Goal: Information Seeking & Learning: Learn about a topic

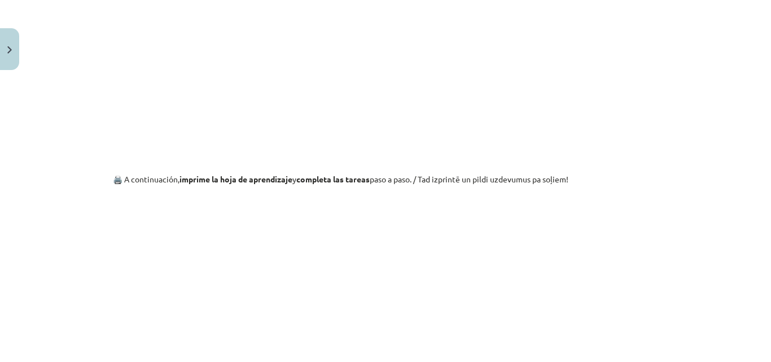
scroll to position [1209, 0]
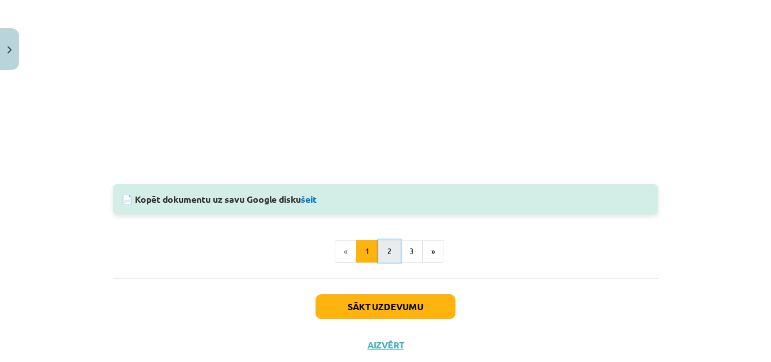
click at [378, 248] on button "2" at bounding box center [389, 251] width 23 height 23
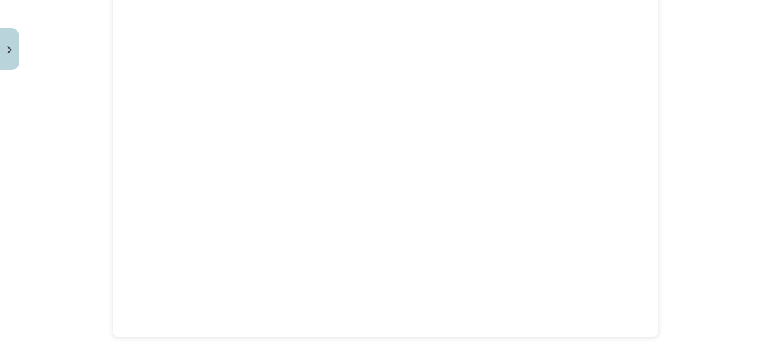
scroll to position [377, 0]
click at [400, 334] on button "3" at bounding box center [411, 337] width 23 height 23
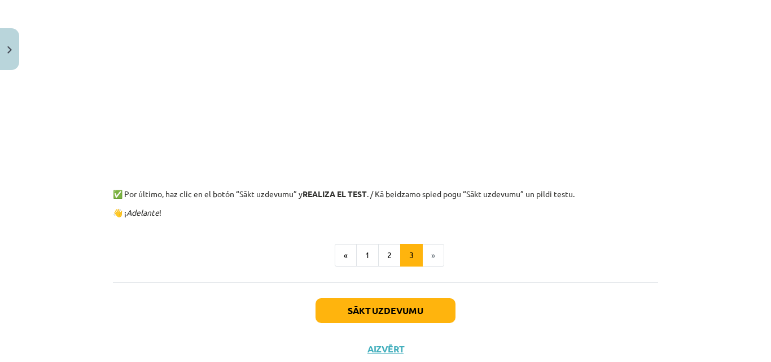
scroll to position [348, 0]
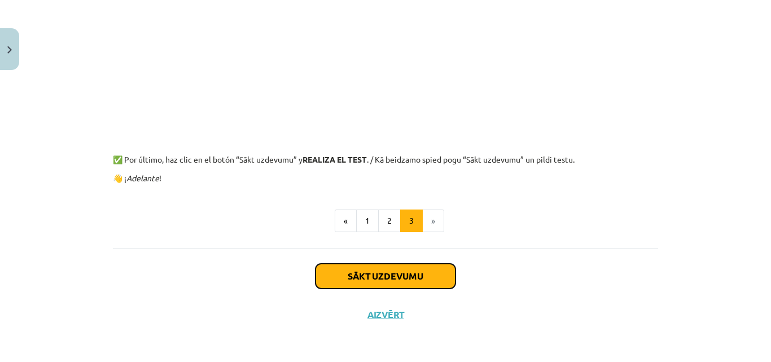
click at [414, 278] on button "Sākt uzdevumu" at bounding box center [385, 276] width 140 height 25
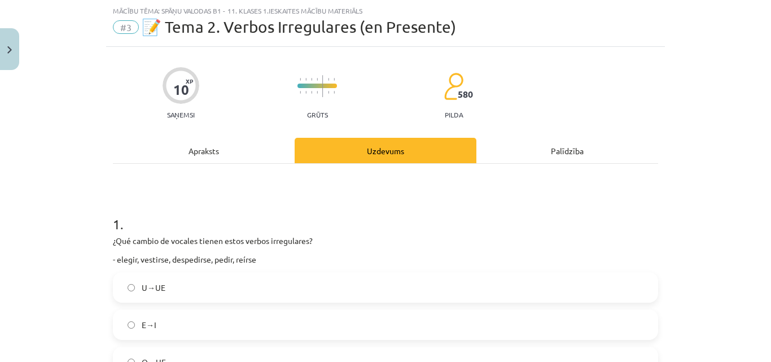
scroll to position [85, 0]
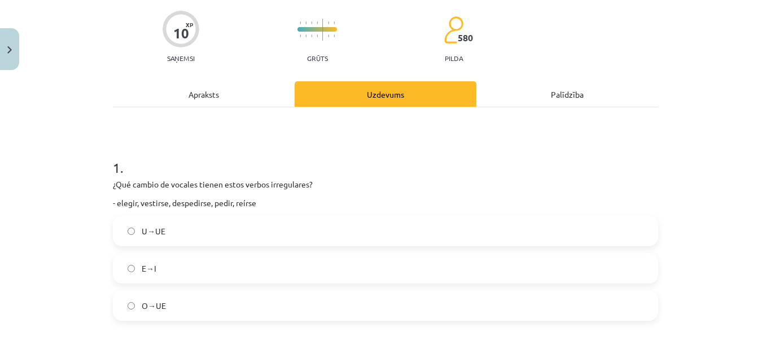
click at [216, 267] on label "E→I" at bounding box center [385, 268] width 543 height 28
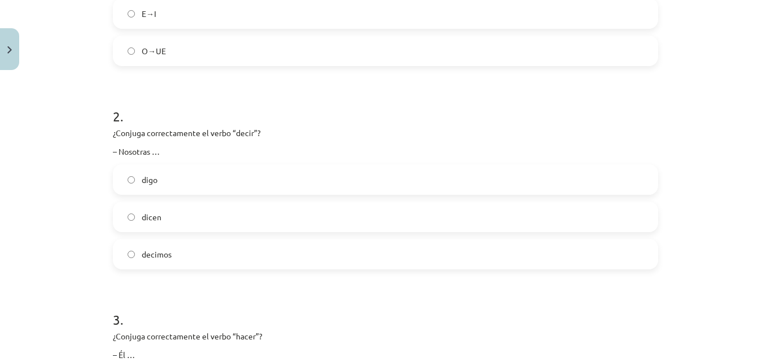
scroll to position [367, 0]
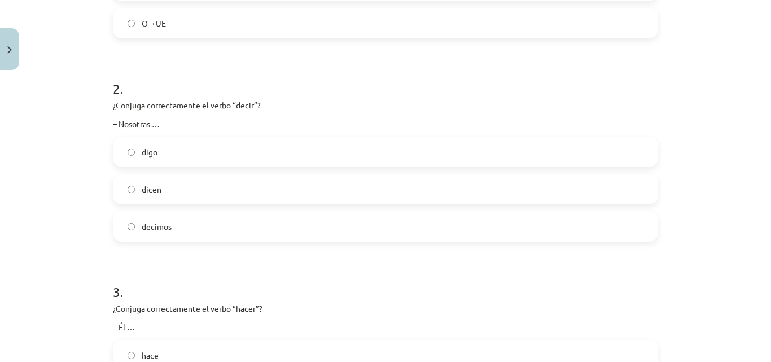
click at [206, 149] on label "digo" at bounding box center [385, 152] width 543 height 28
click at [209, 219] on label "decimos" at bounding box center [385, 226] width 543 height 28
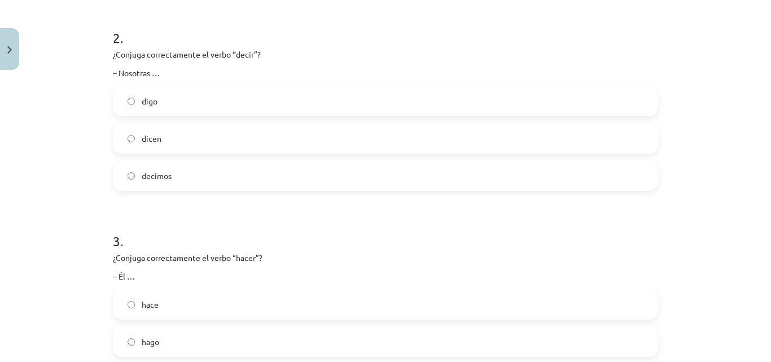
scroll to position [480, 0]
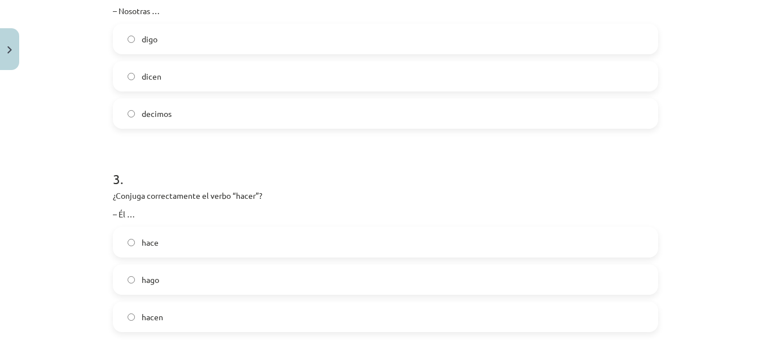
click at [160, 239] on label "hace" at bounding box center [385, 242] width 543 height 28
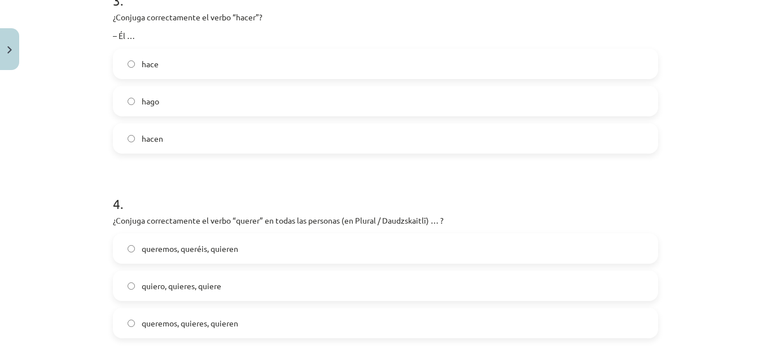
scroll to position [762, 0]
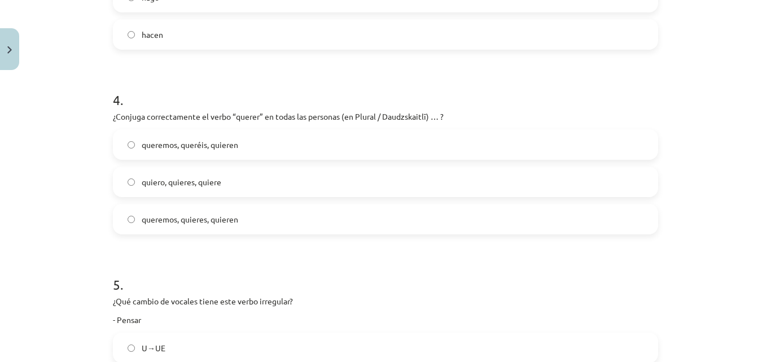
click at [163, 144] on span "queremos, queréis, quieren" at bounding box center [190, 145] width 96 height 12
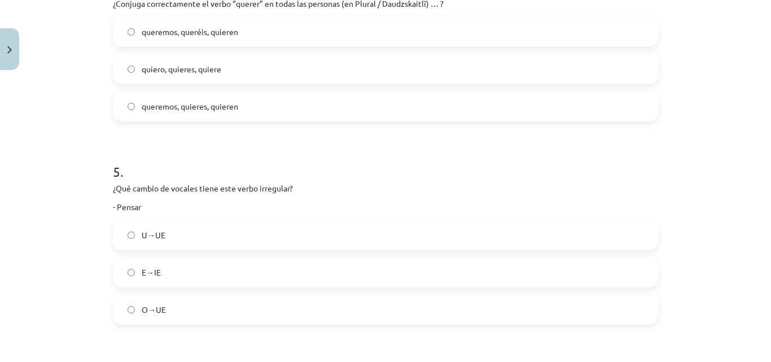
scroll to position [931, 0]
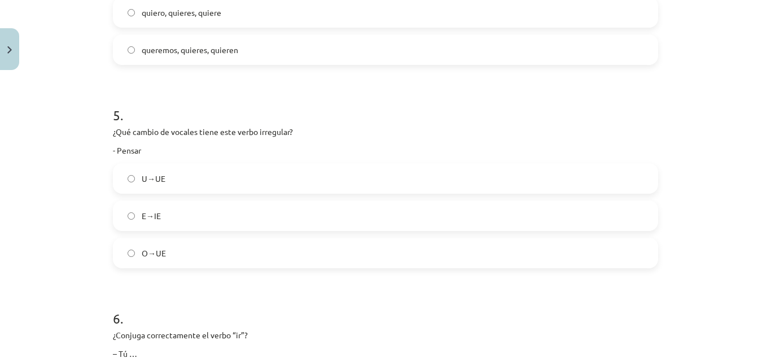
click at [150, 212] on span "E→IE" at bounding box center [151, 216] width 19 height 12
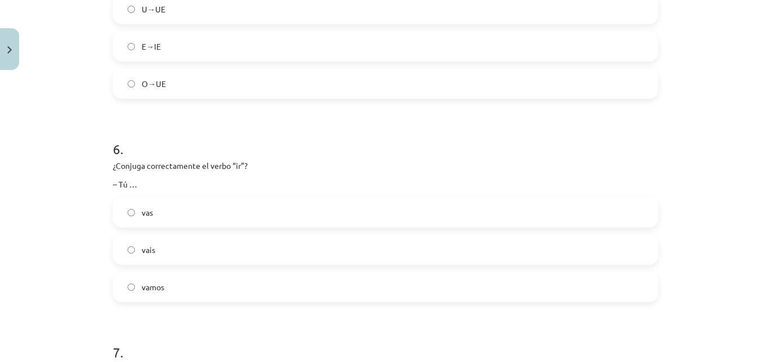
scroll to position [1157, 0]
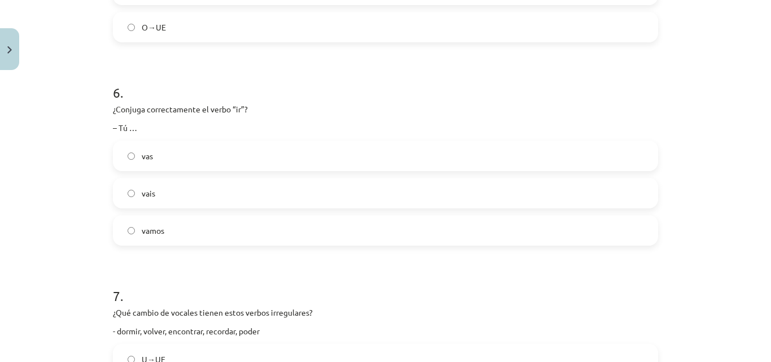
click at [169, 191] on label "vais" at bounding box center [385, 193] width 543 height 28
click at [156, 163] on label "vas" at bounding box center [385, 156] width 543 height 28
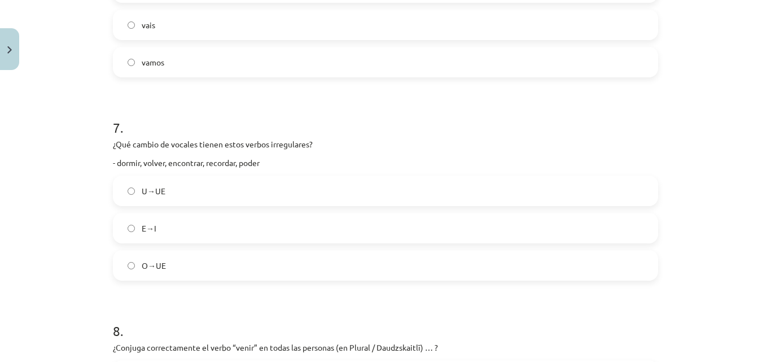
scroll to position [1326, 0]
click at [142, 263] on span "O→UE" at bounding box center [154, 264] width 24 height 12
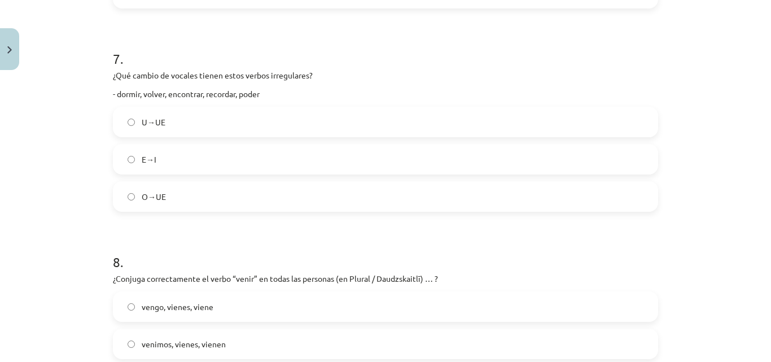
scroll to position [1608, 0]
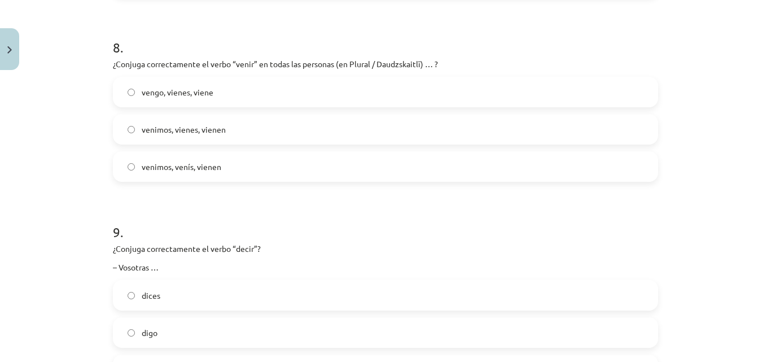
click at [185, 166] on span "venimos, venís, vienen" at bounding box center [182, 167] width 80 height 12
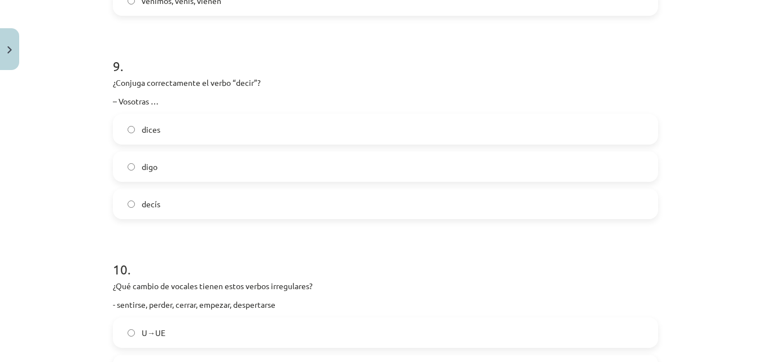
scroll to position [1777, 0]
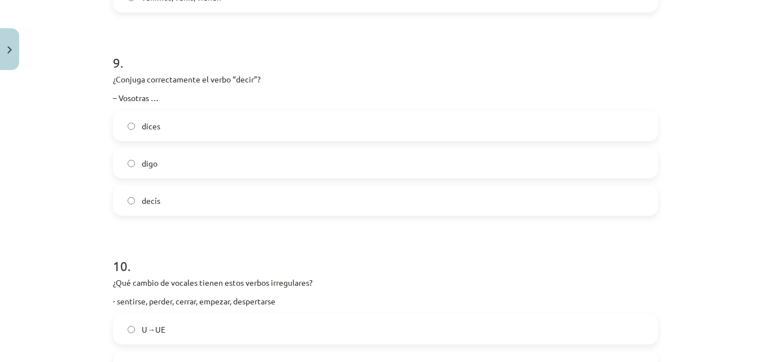
click at [163, 196] on label "decís" at bounding box center [385, 200] width 543 height 28
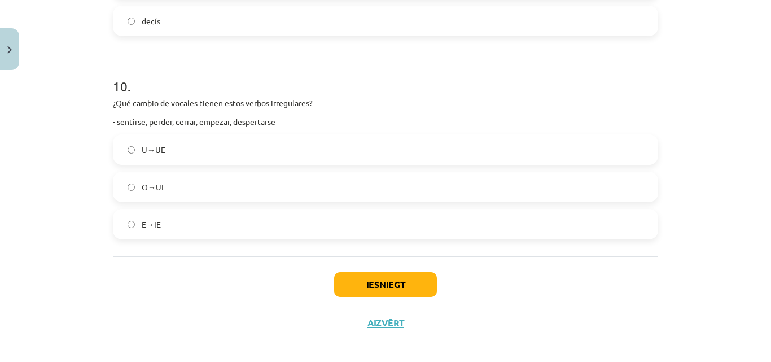
scroll to position [1965, 0]
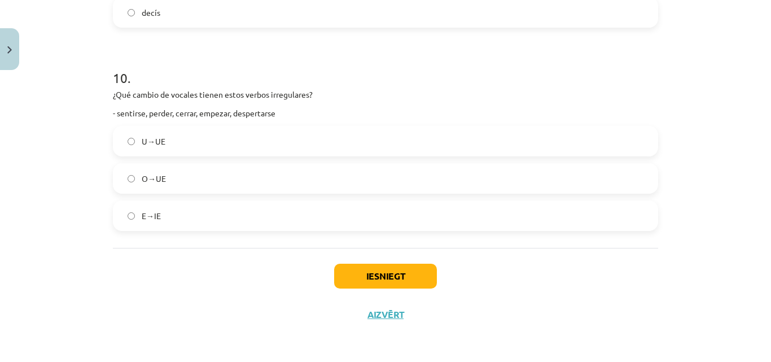
click at [148, 222] on label "E→IE" at bounding box center [385, 215] width 543 height 28
click at [353, 265] on button "Iesniegt" at bounding box center [385, 276] width 103 height 25
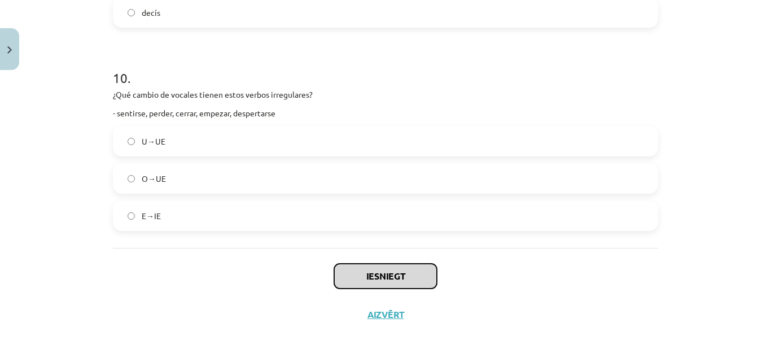
scroll to position [1909, 0]
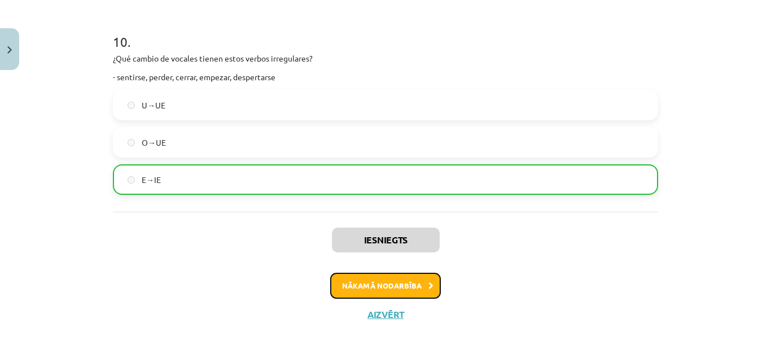
click at [412, 293] on button "Nākamā nodarbība" at bounding box center [385, 286] width 111 height 26
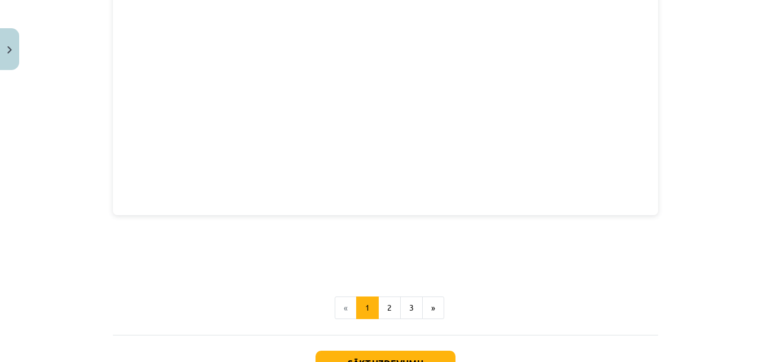
scroll to position [1847, 0]
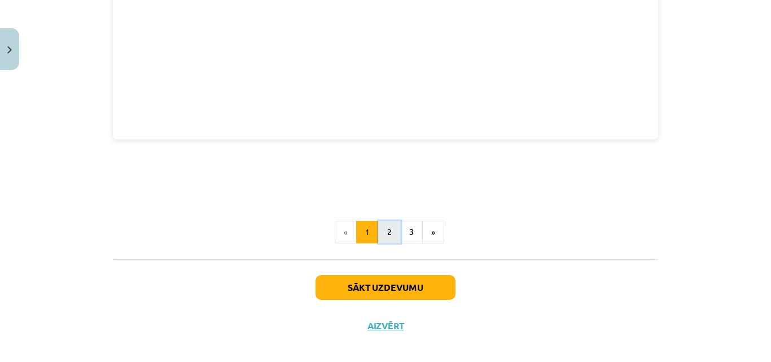
click at [392, 221] on button "2" at bounding box center [389, 232] width 23 height 23
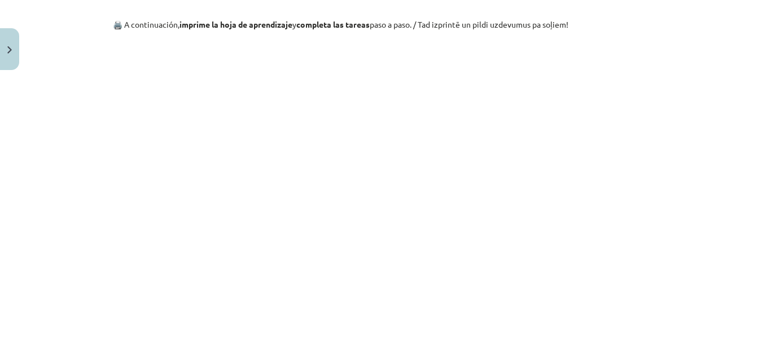
scroll to position [0, 0]
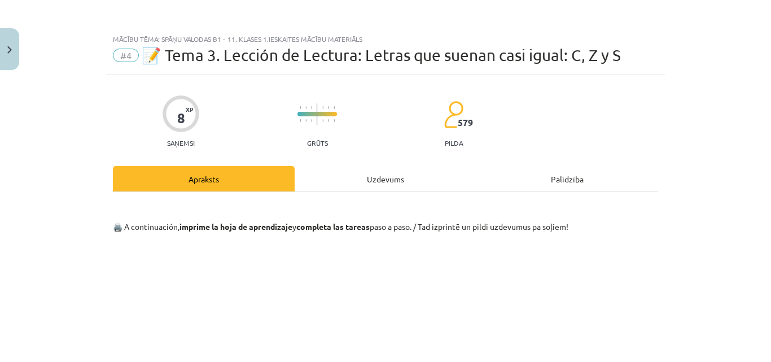
click at [361, 186] on div "Uzdevums" at bounding box center [386, 178] width 182 height 25
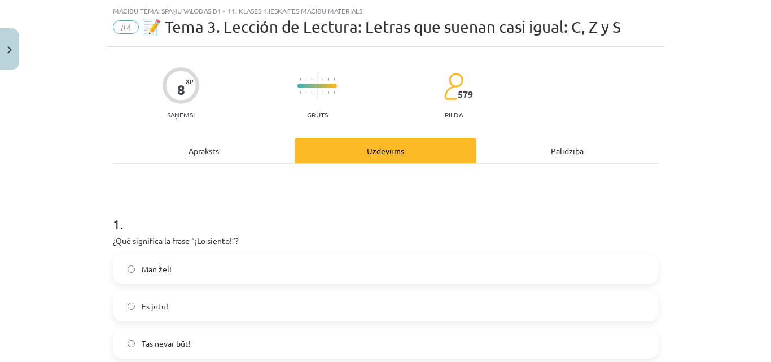
scroll to position [85, 0]
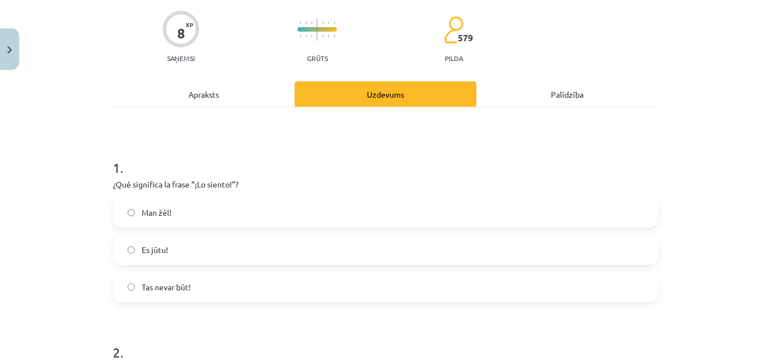
click at [185, 212] on label "Man žēl!" at bounding box center [385, 212] width 543 height 28
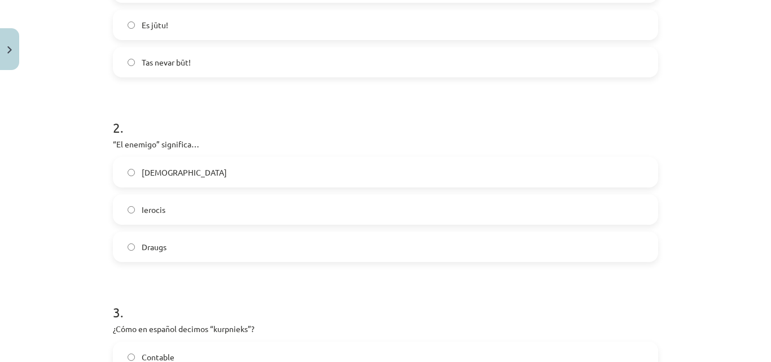
scroll to position [310, 0]
click at [194, 163] on label "[DEMOGRAPHIC_DATA]" at bounding box center [385, 171] width 543 height 28
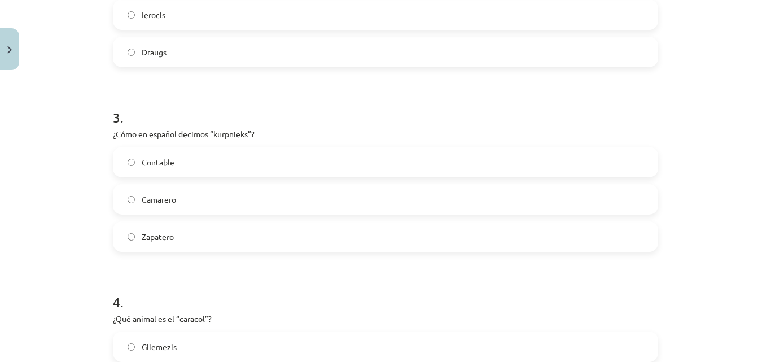
scroll to position [536, 0]
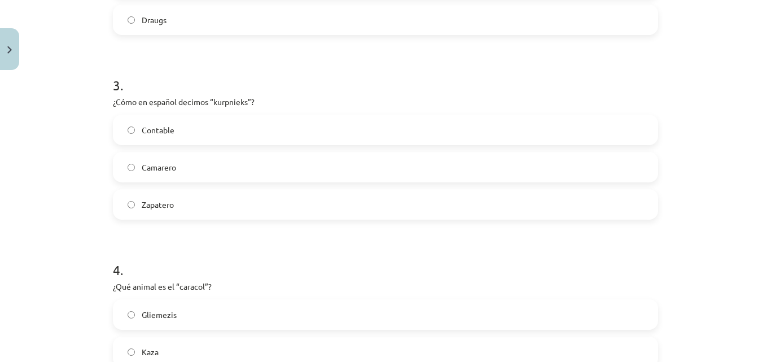
drag, startPoint x: 185, startPoint y: 203, endPoint x: 182, endPoint y: 196, distance: 7.6
click at [184, 203] on label "Zapatero" at bounding box center [385, 204] width 543 height 28
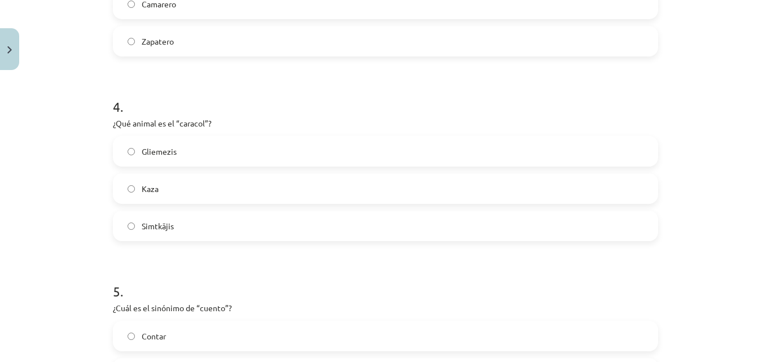
scroll to position [705, 0]
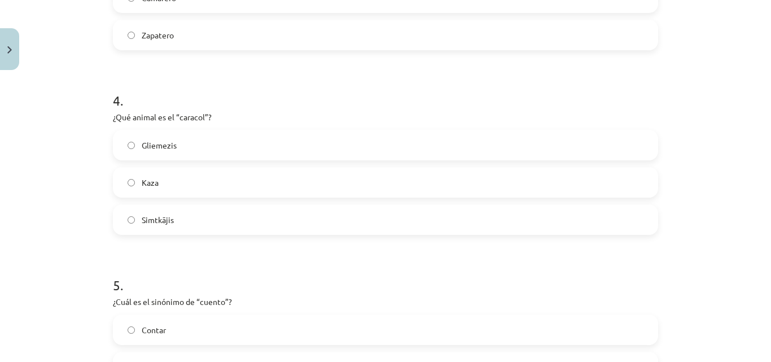
click at [357, 142] on label "Gliemezis" at bounding box center [385, 145] width 543 height 28
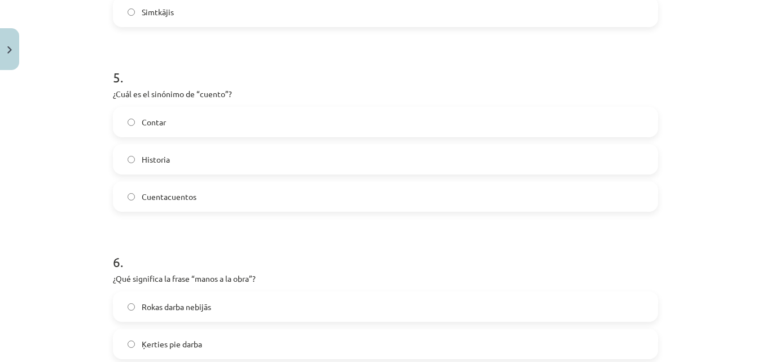
scroll to position [931, 0]
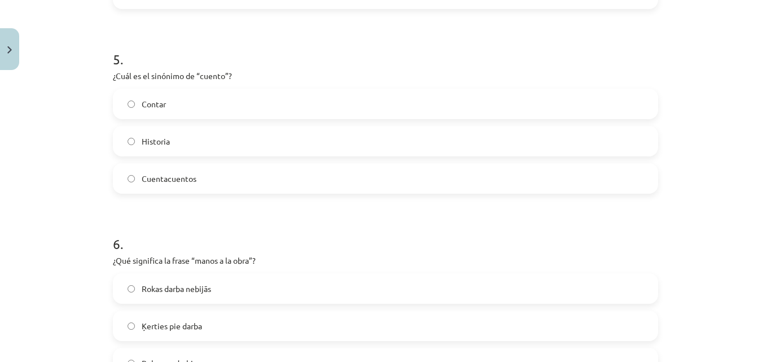
click at [225, 183] on label "Cuentacuentos" at bounding box center [385, 178] width 543 height 28
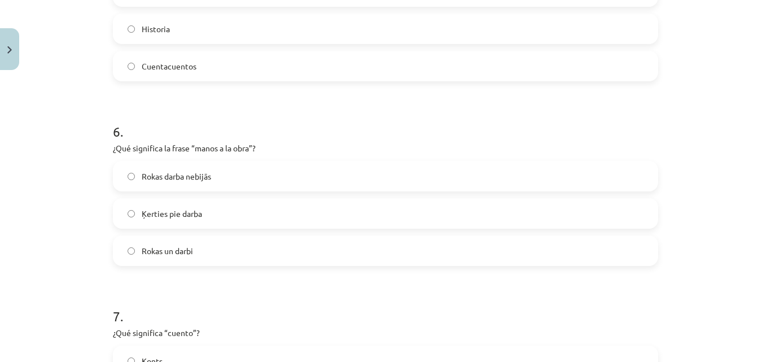
scroll to position [1044, 0]
click at [326, 214] on label "Ķerties pie darba" at bounding box center [385, 213] width 543 height 28
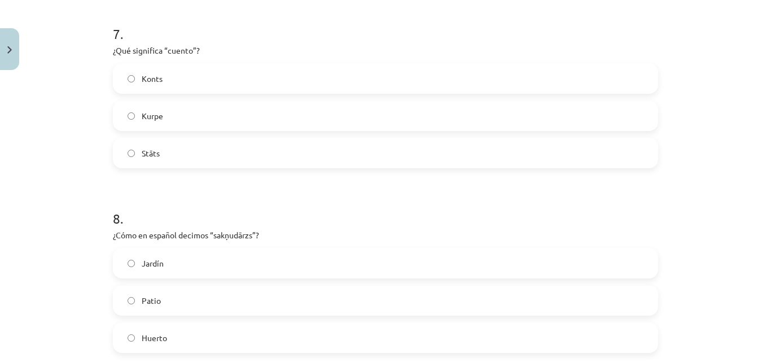
scroll to position [1326, 0]
click at [299, 75] on label "Konts" at bounding box center [385, 78] width 543 height 28
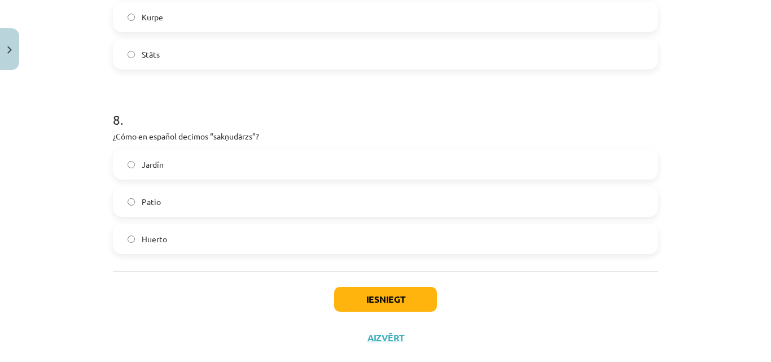
scroll to position [1447, 0]
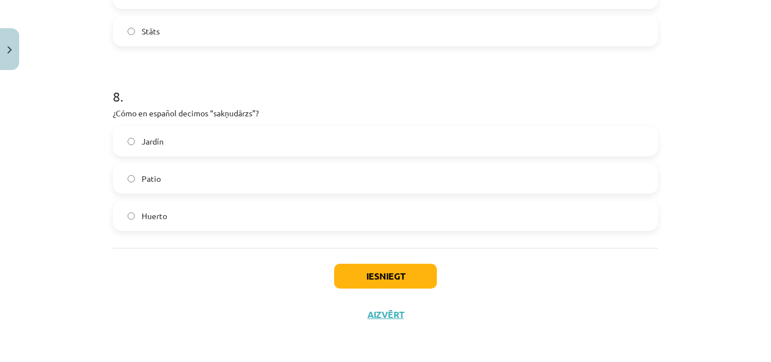
click at [312, 133] on label "Jardín" at bounding box center [385, 141] width 543 height 28
click at [397, 277] on button "Iesniegt" at bounding box center [385, 276] width 103 height 25
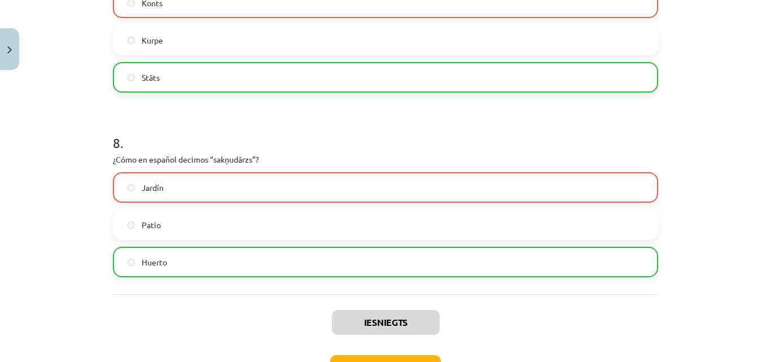
scroll to position [1483, 0]
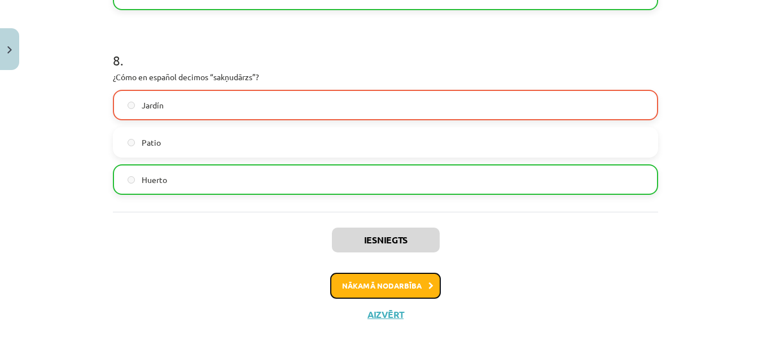
click at [399, 289] on button "Nākamā nodarbība" at bounding box center [385, 286] width 111 height 26
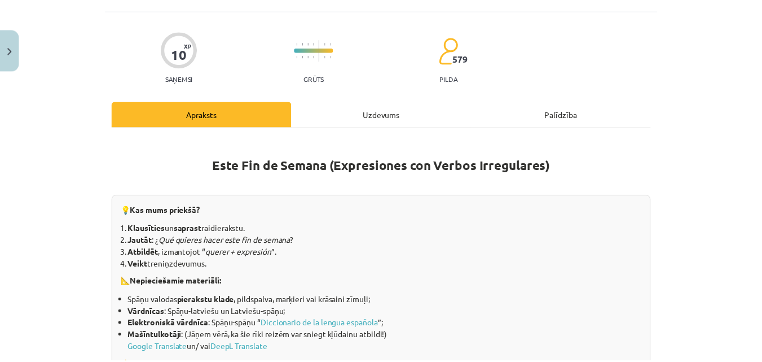
scroll to position [28, 0]
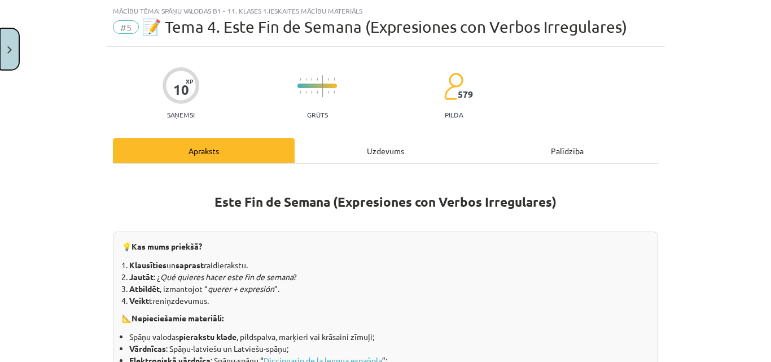
click at [11, 56] on button "Close" at bounding box center [9, 49] width 19 height 42
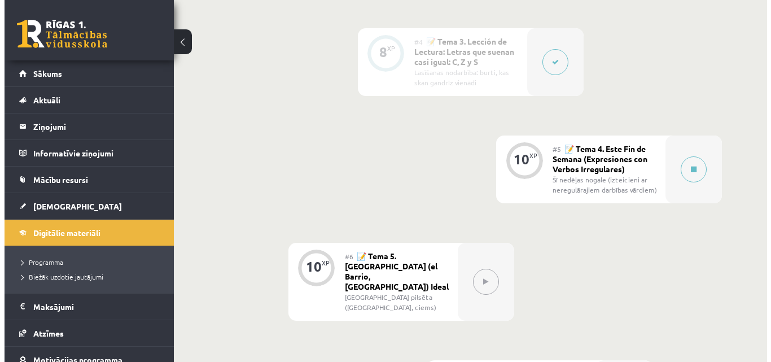
scroll to position [564, 0]
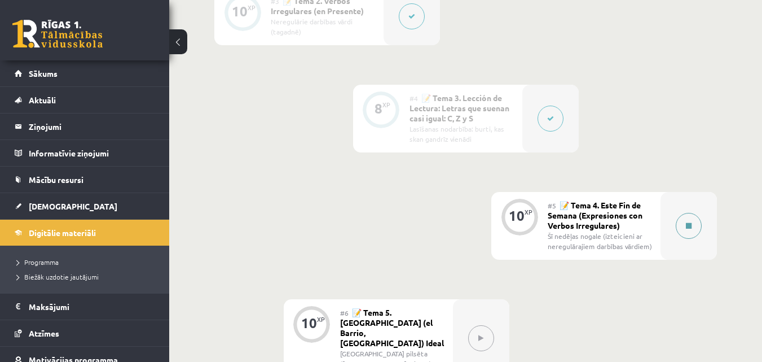
click at [688, 222] on icon at bounding box center [689, 225] width 6 height 7
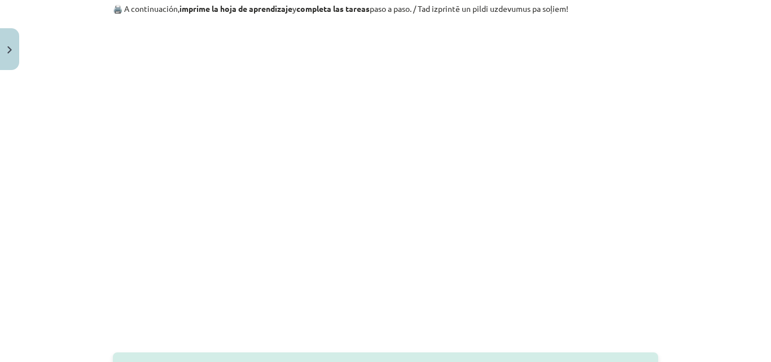
scroll to position [933, 0]
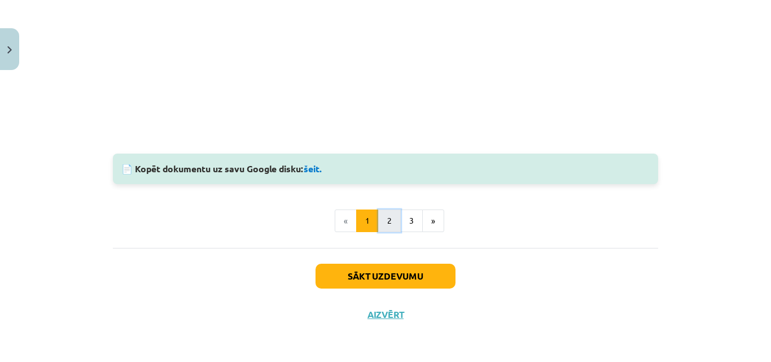
click at [388, 214] on button "2" at bounding box center [389, 220] width 23 height 23
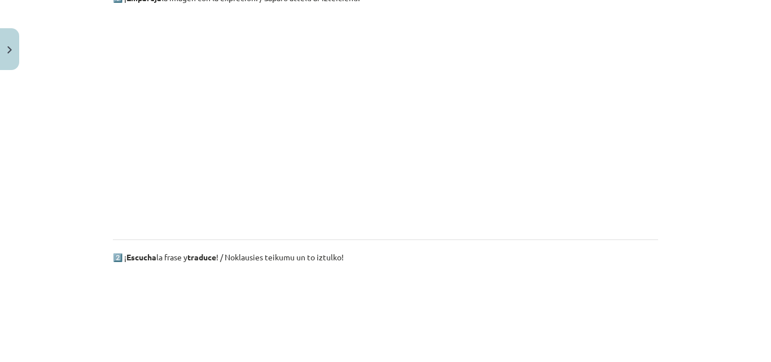
scroll to position [90, 0]
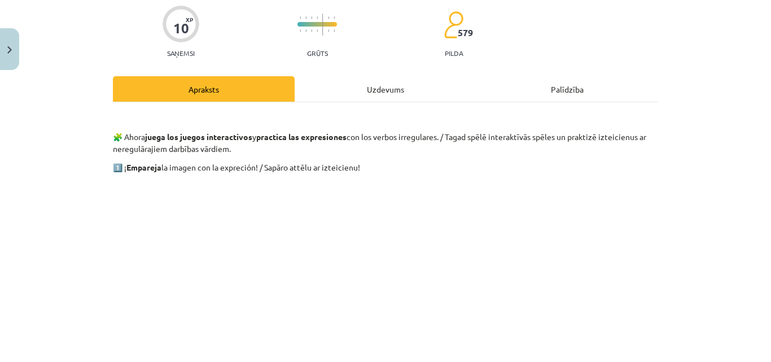
click at [383, 86] on div "Uzdevums" at bounding box center [386, 88] width 182 height 25
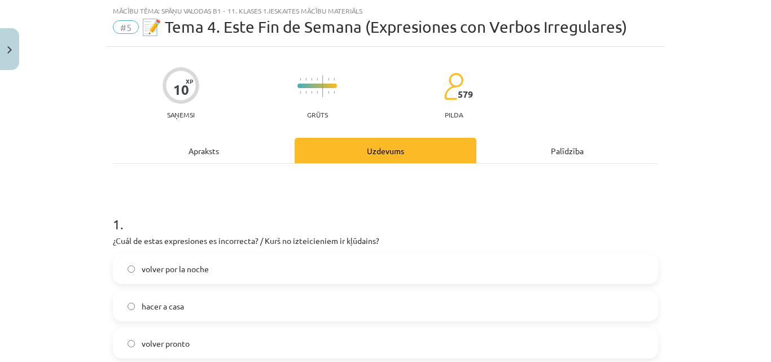
scroll to position [85, 0]
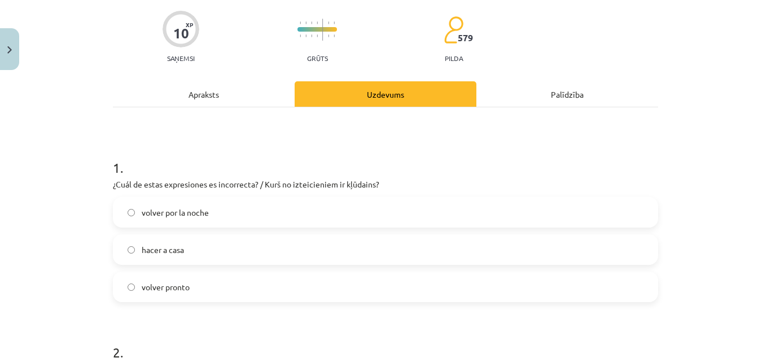
click at [178, 249] on span "hacer a casa" at bounding box center [163, 250] width 42 height 12
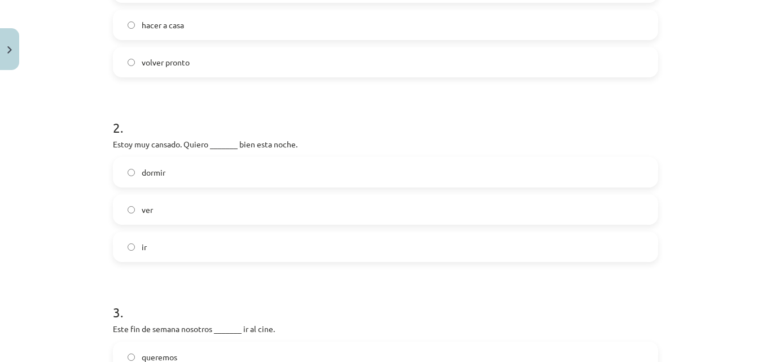
scroll to position [310, 0]
click at [210, 170] on label "dormir" at bounding box center [385, 171] width 543 height 28
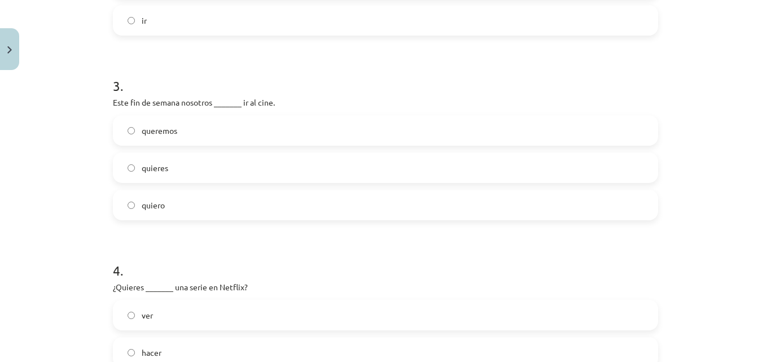
scroll to position [536, 0]
click at [336, 124] on label "queremos" at bounding box center [385, 130] width 543 height 28
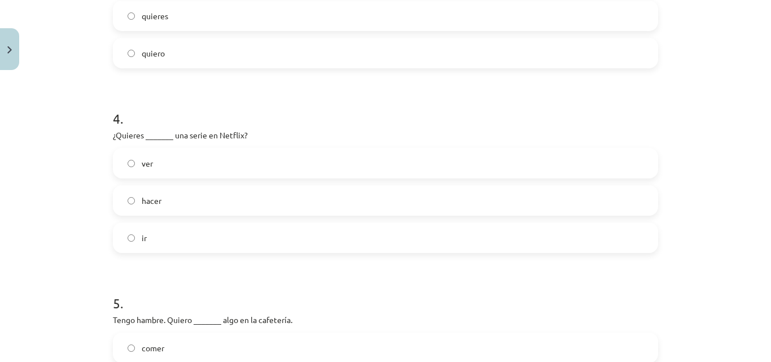
scroll to position [705, 0]
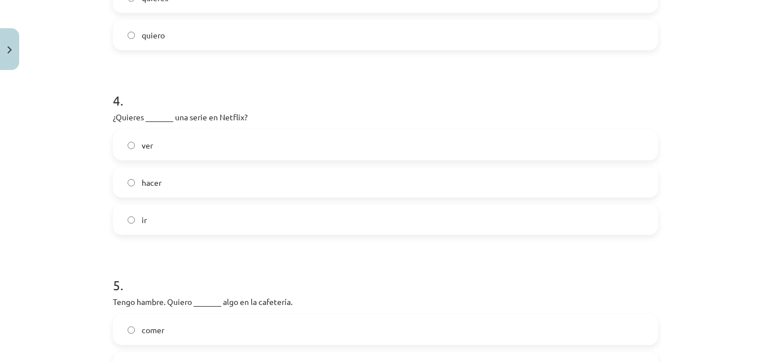
click at [299, 178] on label "hacer" at bounding box center [385, 182] width 543 height 28
click at [316, 148] on label "ver" at bounding box center [385, 145] width 543 height 28
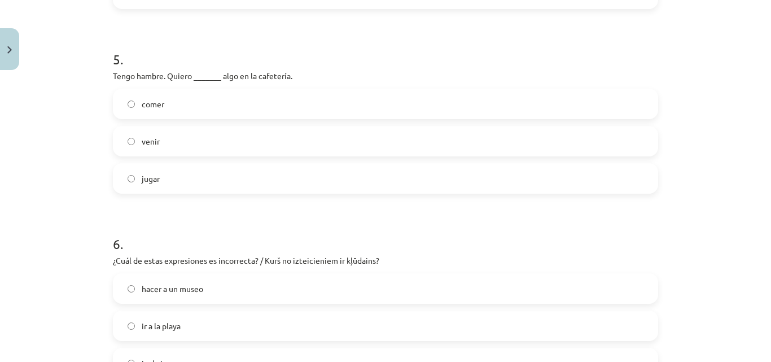
scroll to position [875, 0]
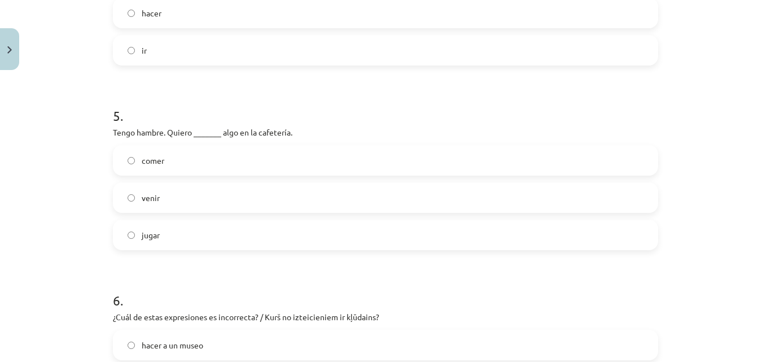
click at [315, 165] on label "comer" at bounding box center [385, 160] width 543 height 28
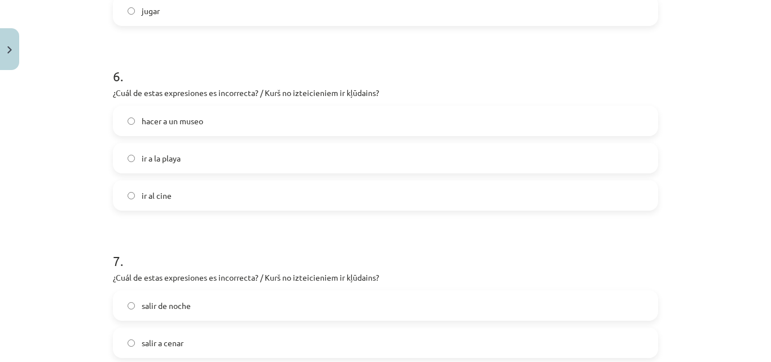
scroll to position [1100, 0]
click at [220, 115] on label "hacer a un museo" at bounding box center [385, 119] width 543 height 28
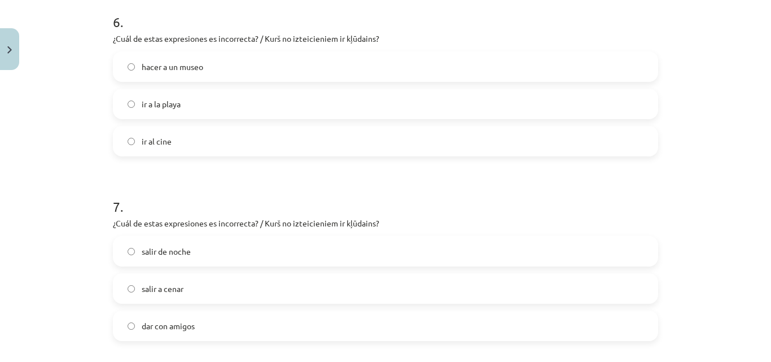
scroll to position [1270, 0]
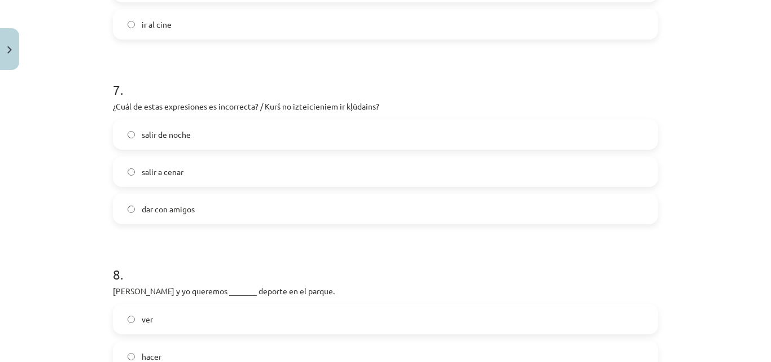
click at [281, 210] on label "dar con amigos" at bounding box center [385, 209] width 543 height 28
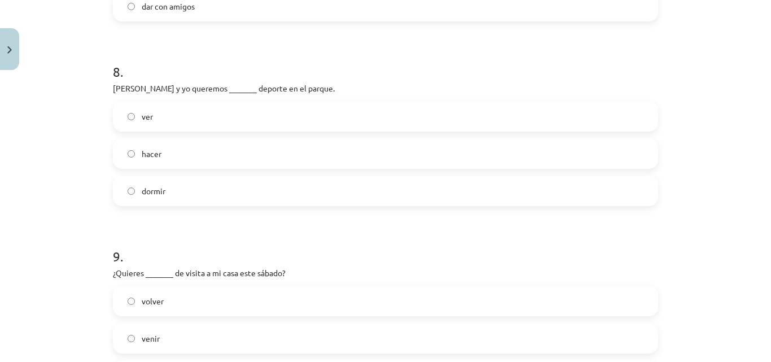
scroll to position [1495, 0]
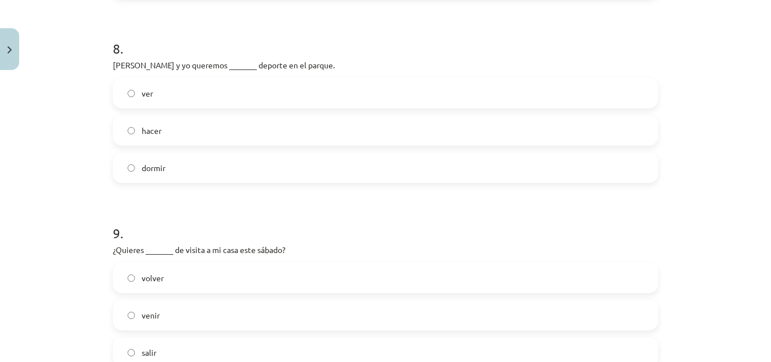
click at [301, 90] on label "ver" at bounding box center [385, 93] width 543 height 28
drag, startPoint x: 222, startPoint y: 130, endPoint x: 192, endPoint y: 131, distance: 30.0
click at [192, 131] on label "hacer" at bounding box center [385, 130] width 543 height 28
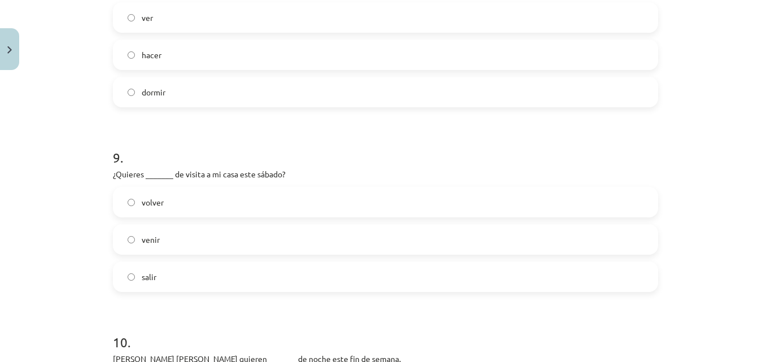
scroll to position [1552, 0]
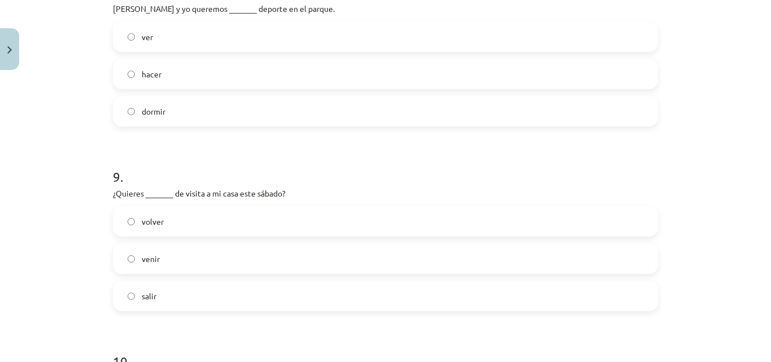
click at [249, 258] on label "venir" at bounding box center [385, 258] width 543 height 28
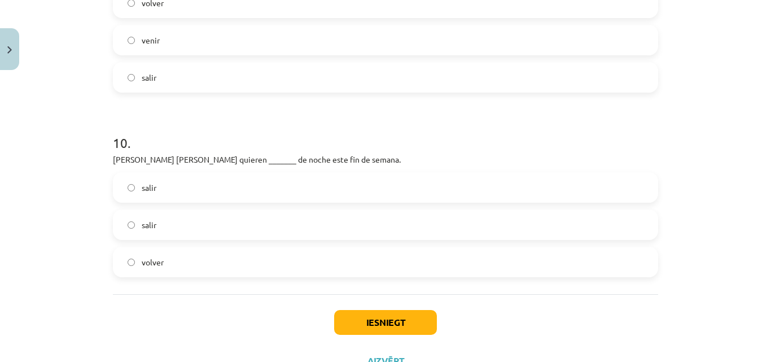
scroll to position [1777, 0]
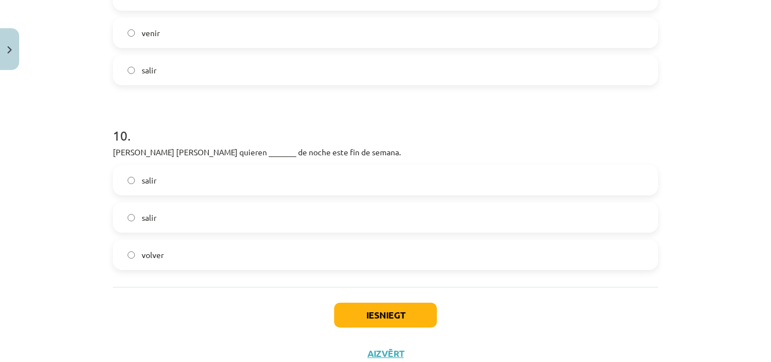
click at [299, 173] on label "salir" at bounding box center [385, 180] width 543 height 28
click at [360, 310] on button "Iesniegt" at bounding box center [385, 314] width 103 height 25
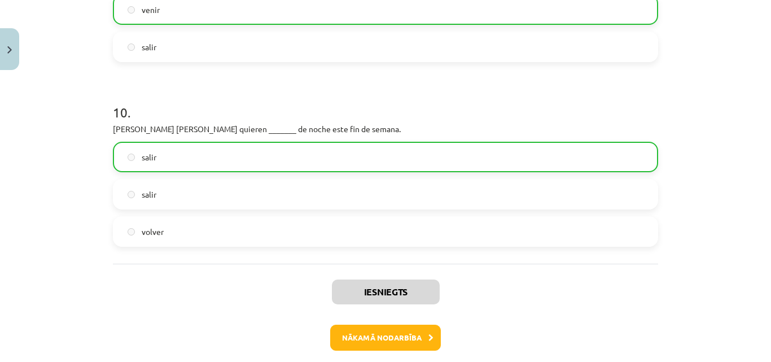
scroll to position [1853, 0]
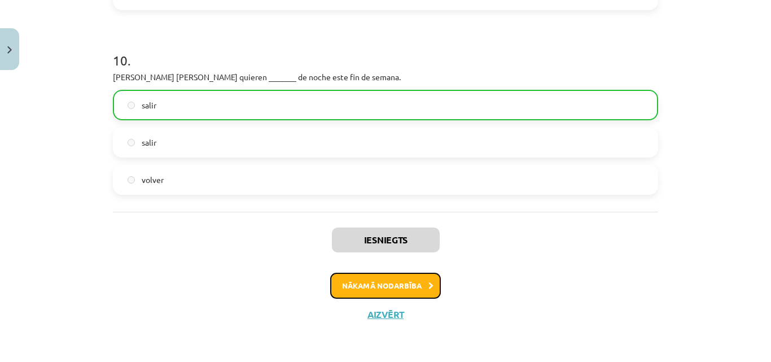
click at [402, 280] on button "Nākamā nodarbība" at bounding box center [385, 286] width 111 height 26
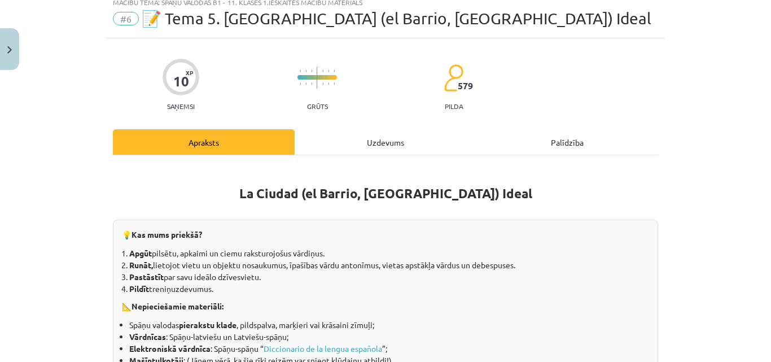
scroll to position [28, 0]
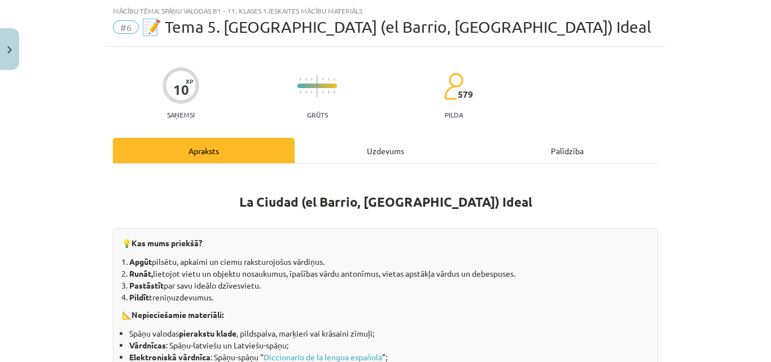
click at [376, 144] on div "Uzdevums" at bounding box center [386, 150] width 182 height 25
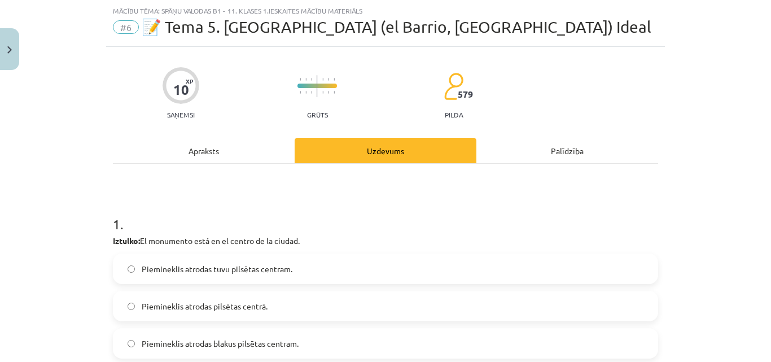
click at [205, 155] on div "Apraksts" at bounding box center [204, 150] width 182 height 25
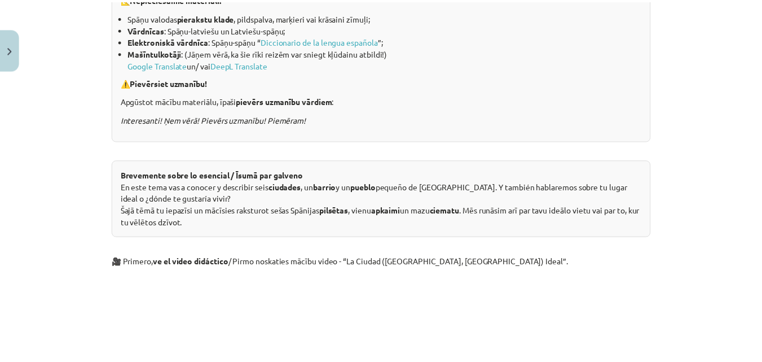
scroll to position [592, 0]
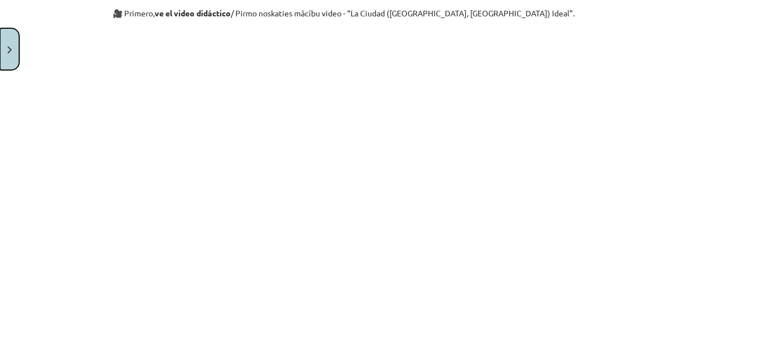
click at [2, 54] on button "Close" at bounding box center [9, 49] width 19 height 42
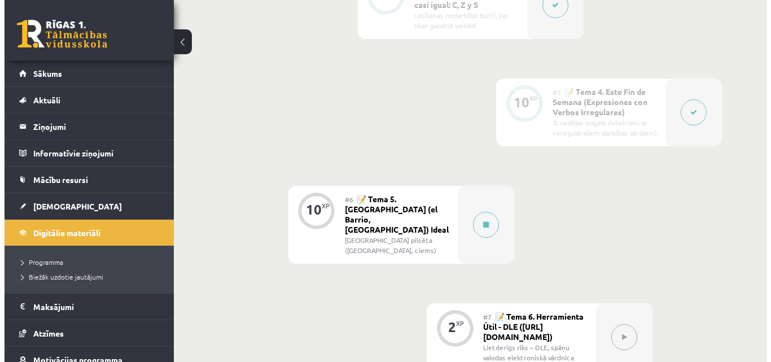
scroll to position [677, 0]
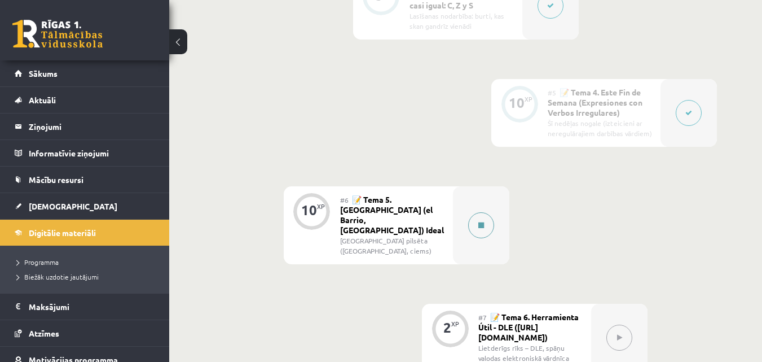
click at [487, 212] on button at bounding box center [481, 225] width 26 height 26
